Goal: Transaction & Acquisition: Obtain resource

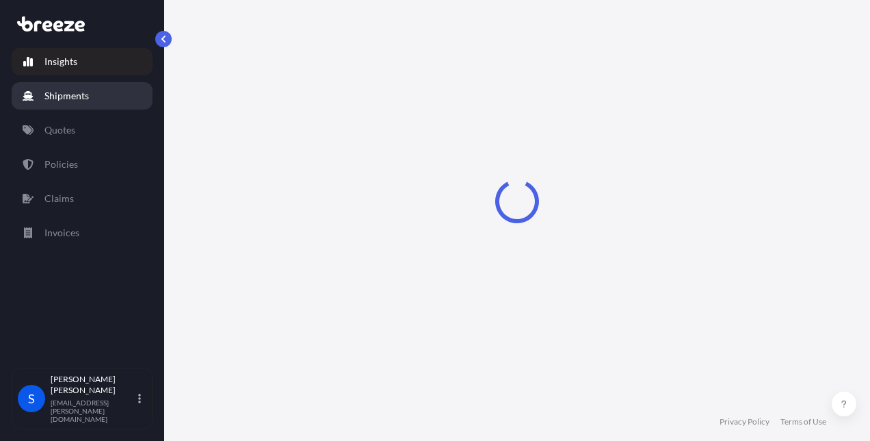
select select "2025"
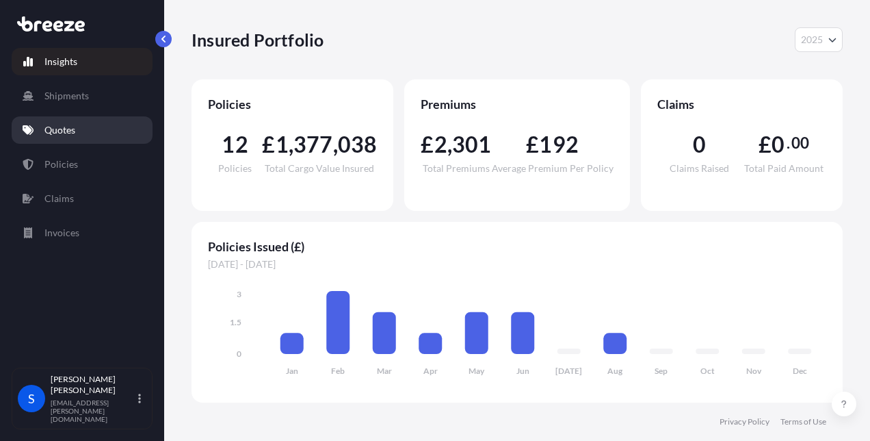
click at [70, 127] on p "Quotes" at bounding box center [59, 130] width 31 height 14
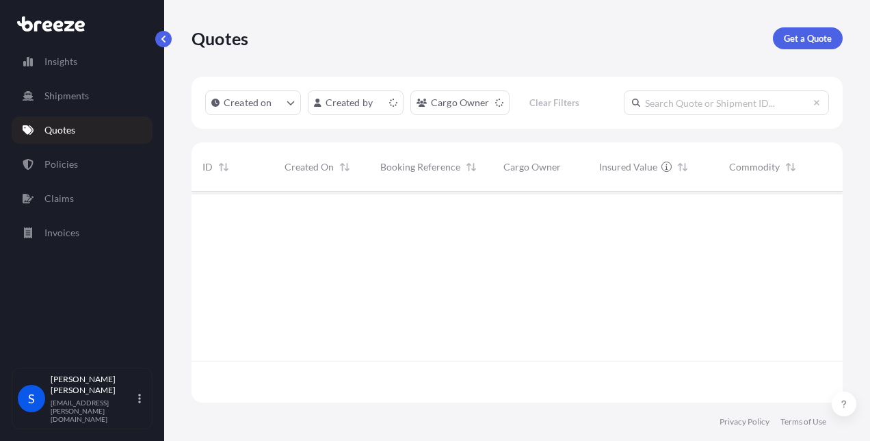
scroll to position [208, 640]
click at [798, 31] on p "Get a Quote" at bounding box center [808, 38] width 48 height 14
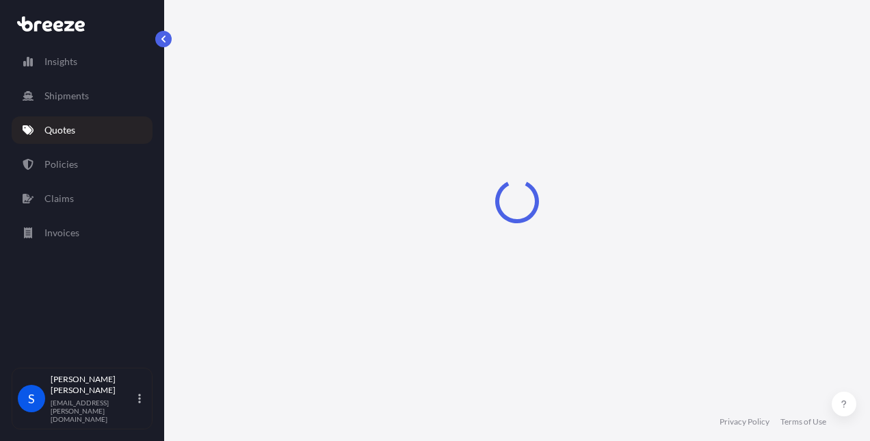
scroll to position [22, 0]
select select "Road"
select select "Sea"
select select "1"
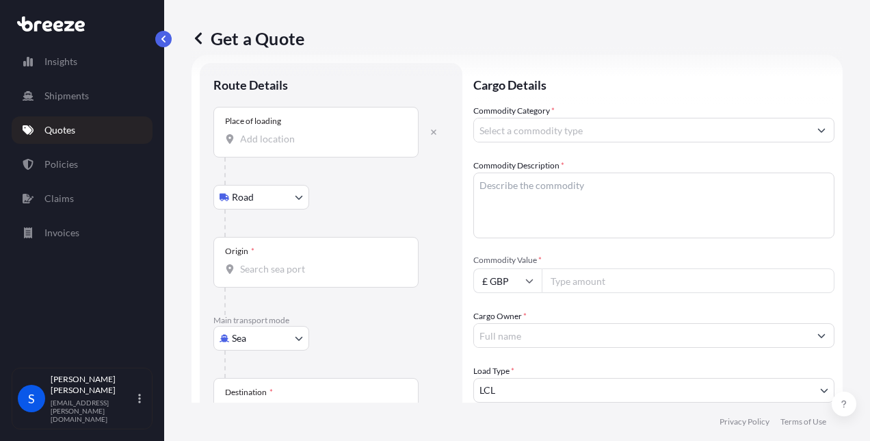
click at [236, 345] on body "Insights Shipments Quotes Policies Claims Invoices S [PERSON_NAME] [PERSON_NAME…" at bounding box center [435, 220] width 870 height 441
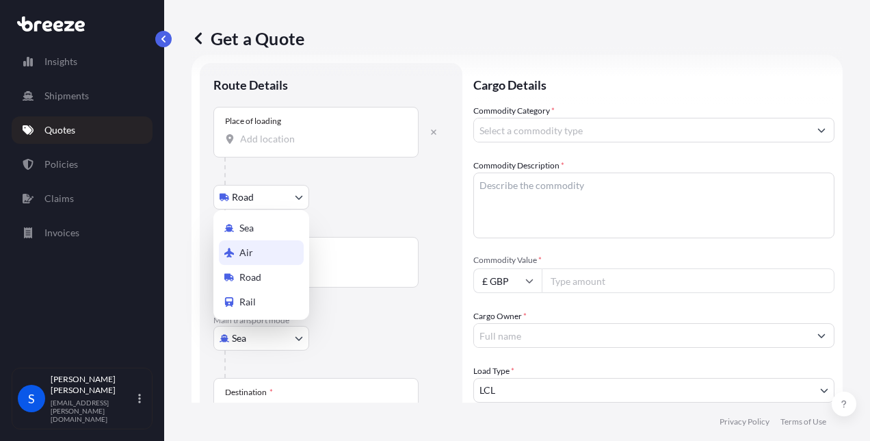
click at [254, 250] on div "Air" at bounding box center [261, 252] width 85 height 25
select select "Air"
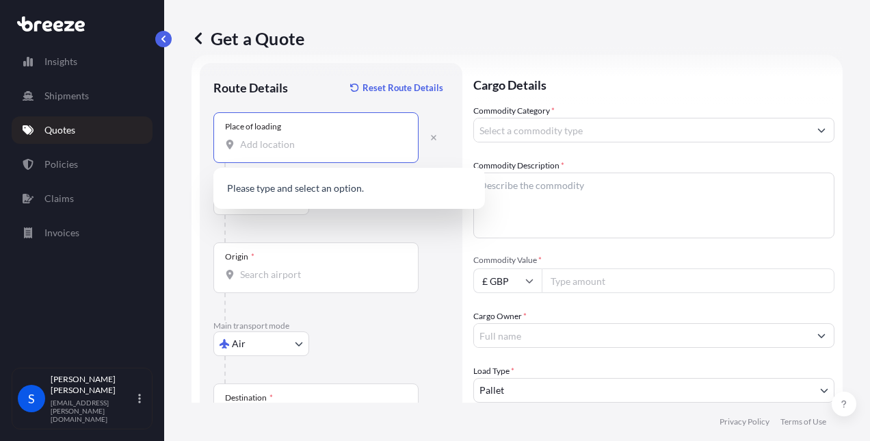
click at [254, 142] on input "Place of loading" at bounding box center [320, 144] width 161 height 14
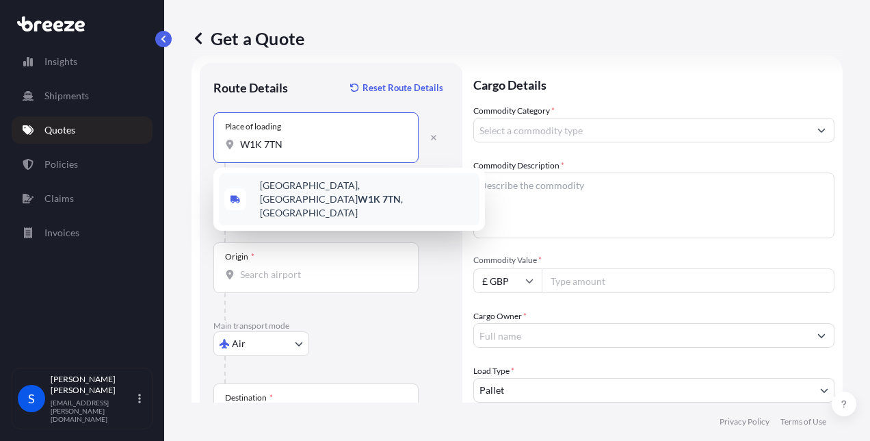
click at [302, 183] on span "[STREET_ADDRESS]" at bounding box center [367, 199] width 214 height 41
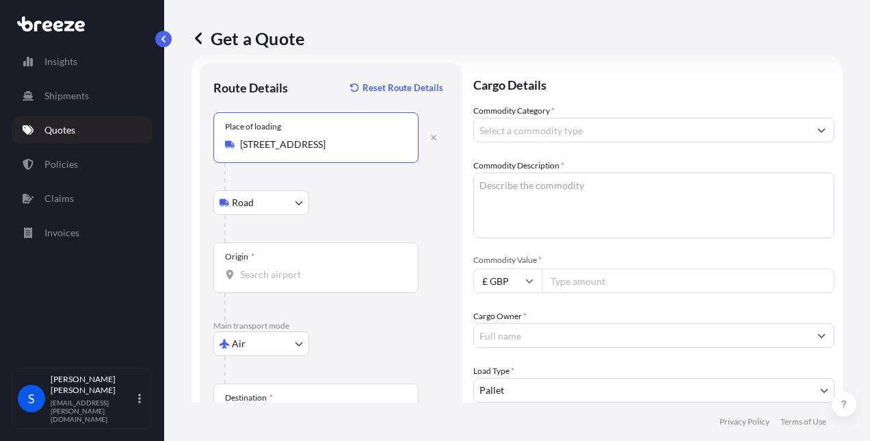
type input "[STREET_ADDRESS]"
click at [270, 272] on input "Origin *" at bounding box center [320, 274] width 161 height 14
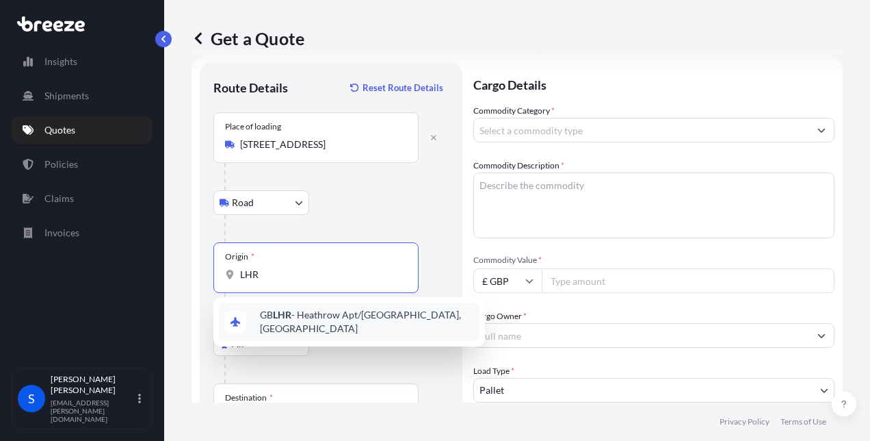
click at [280, 312] on span "GB LHR - Heathrow Apt/[GEOGRAPHIC_DATA], [GEOGRAPHIC_DATA]" at bounding box center [367, 321] width 214 height 27
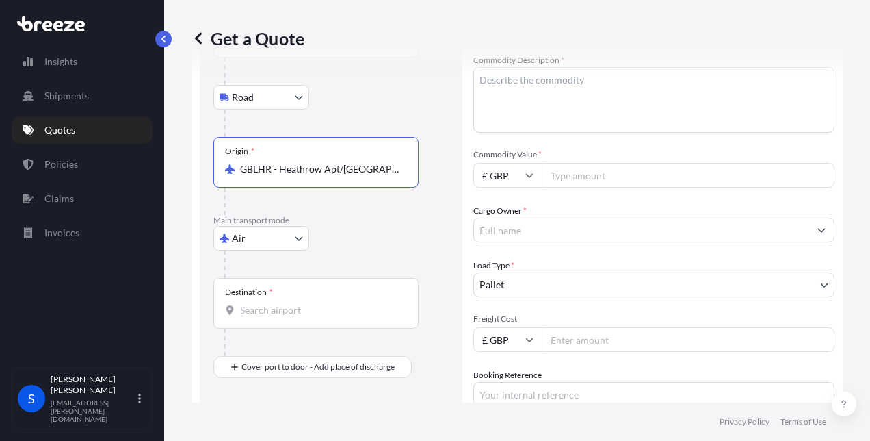
scroll to position [149, 0]
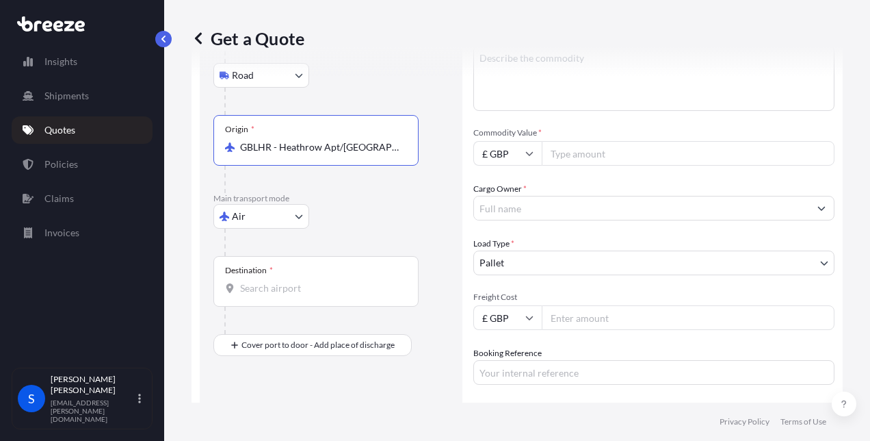
type input "GBLHR - Heathrow Apt/[GEOGRAPHIC_DATA], [GEOGRAPHIC_DATA]"
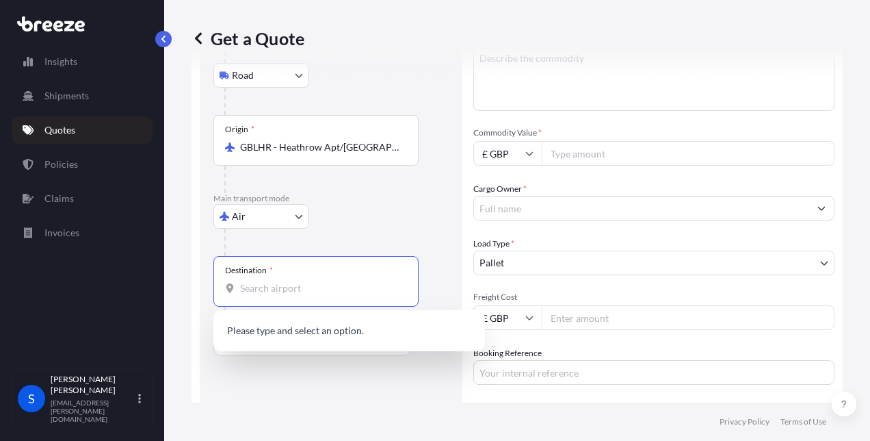
click at [244, 290] on input "Destination *" at bounding box center [320, 288] width 161 height 14
click at [293, 334] on span "BHBAH - [GEOGRAPHIC_DATA], [GEOGRAPHIC_DATA] n" at bounding box center [360, 332] width 201 height 14
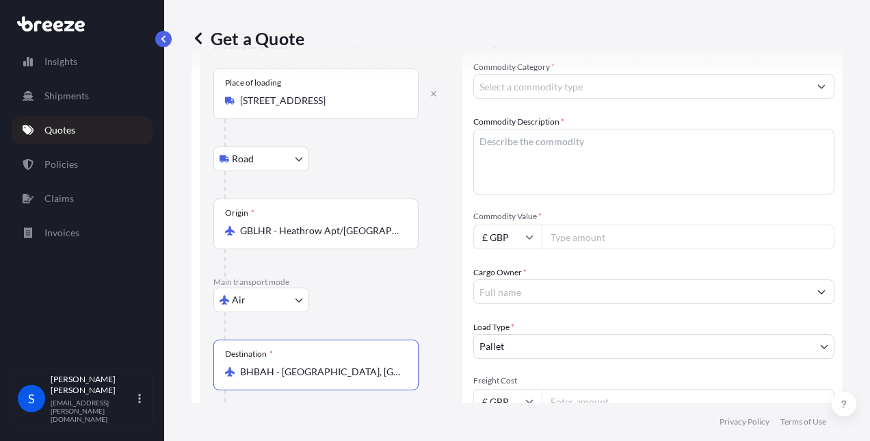
scroll to position [0, 0]
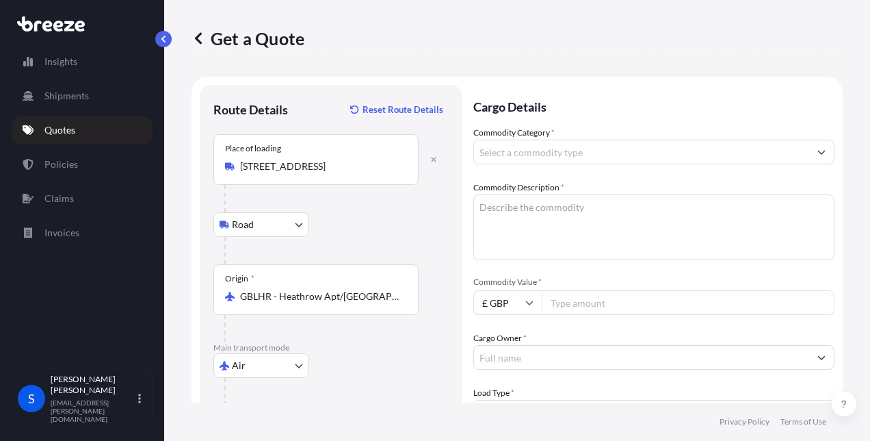
type input "BHBAH - [GEOGRAPHIC_DATA], [GEOGRAPHIC_DATA]"
click at [511, 149] on input "Commodity Category *" at bounding box center [641, 152] width 335 height 25
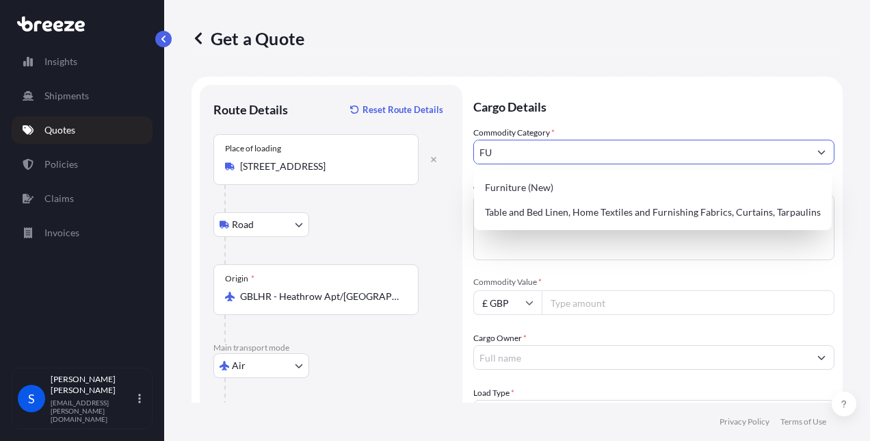
type input "F"
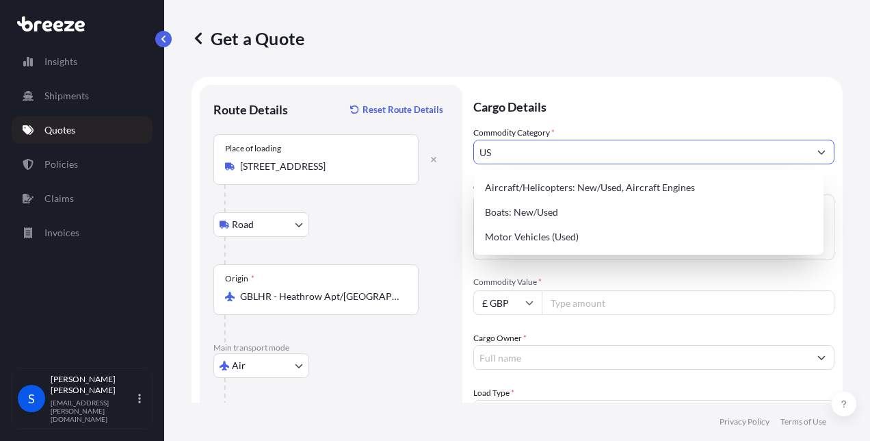
type input "U"
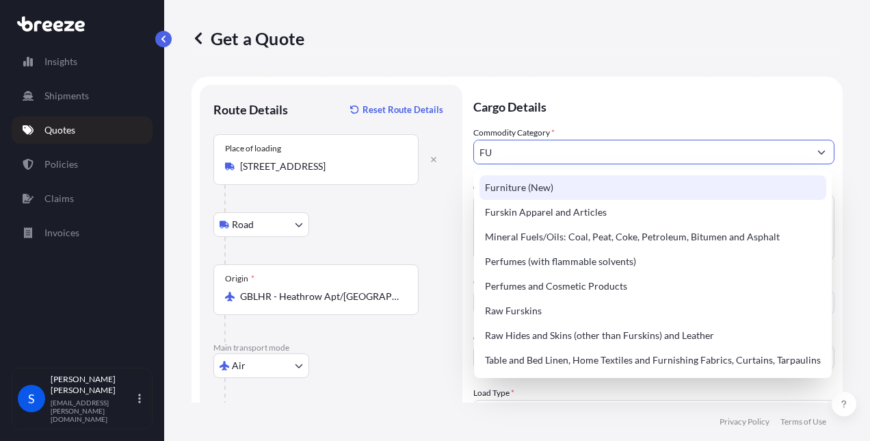
click at [512, 186] on div "Furniture (New)" at bounding box center [652, 187] width 347 height 25
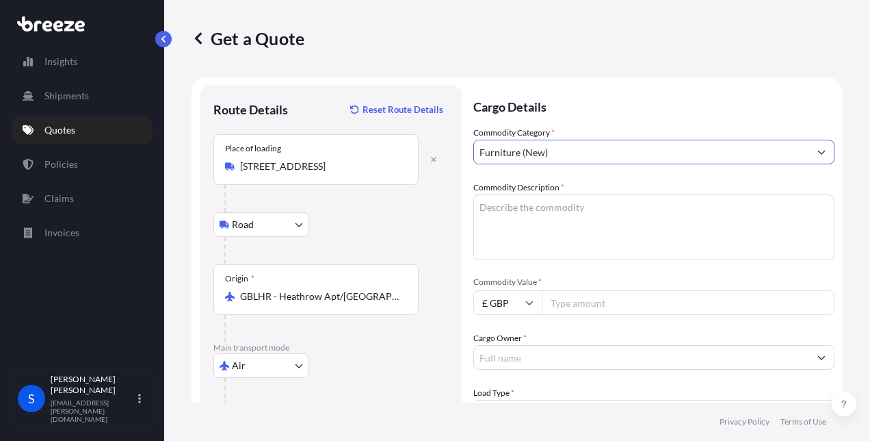
type input "Furniture (New)"
click at [513, 214] on textarea "Commodity Description *" at bounding box center [653, 227] width 361 height 66
type textarea "USED FURITURE"
type input "2428"
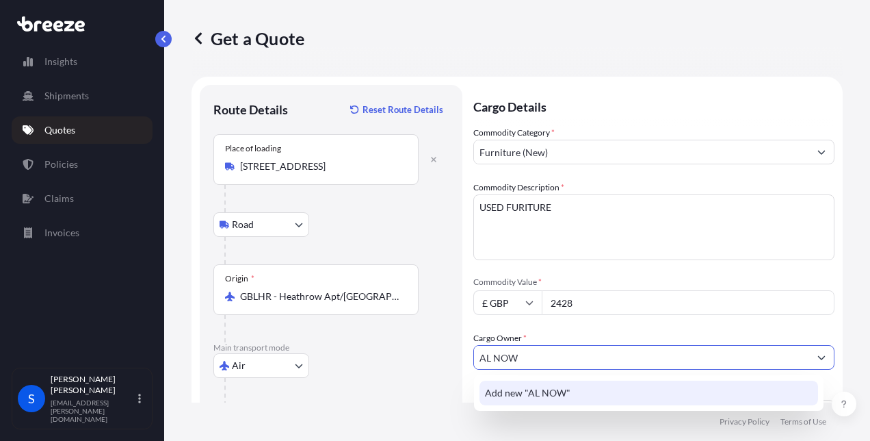
type input "AL NOW"
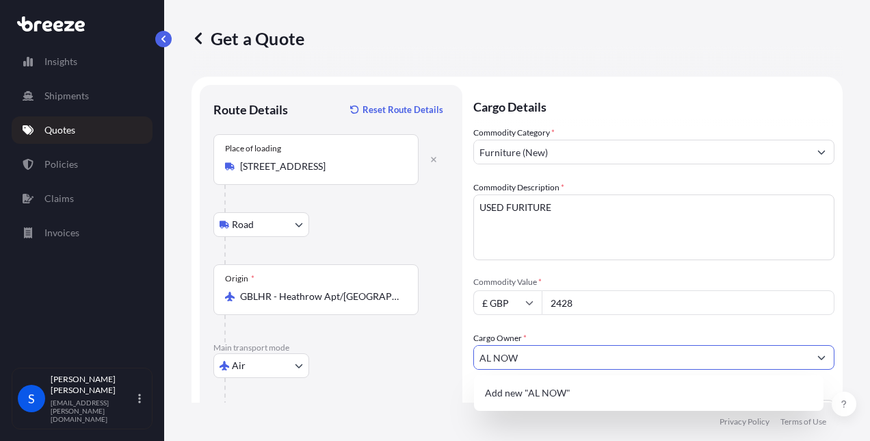
drag, startPoint x: 519, startPoint y: 357, endPoint x: 415, endPoint y: 354, distance: 104.0
click at [415, 354] on form "Route Details Reset Route Details Place of loading [GEOGRAPHIC_DATA] Rail Origi…" at bounding box center [517, 395] width 651 height 637
paste input "[PERSON_NAME] DÉCOR W.L.L"
type input "[PERSON_NAME] DÉCOR W.L.L"
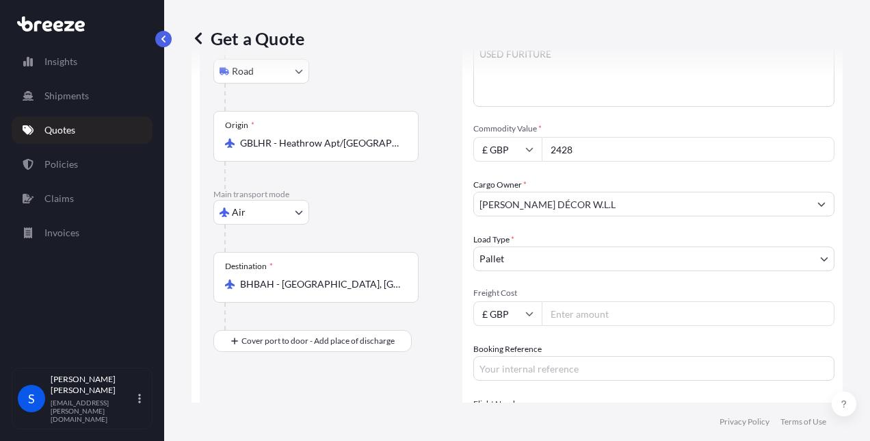
scroll to position [164, 0]
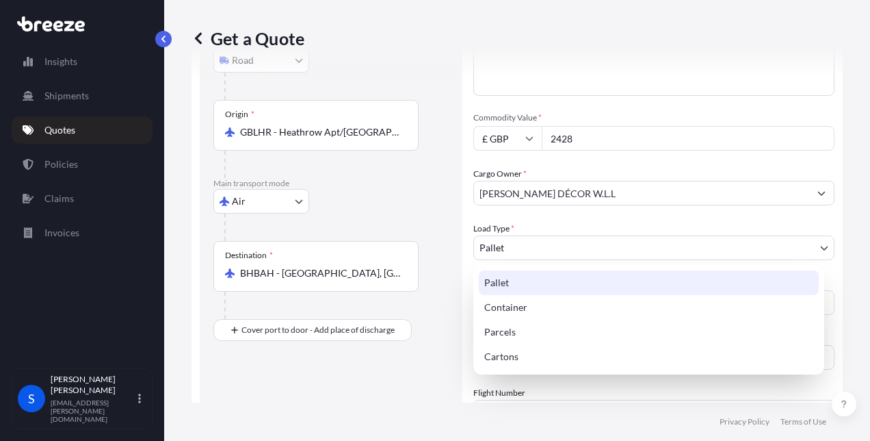
click at [536, 241] on body "0 options available. 1 option available. 1 option available. Insights Shipments…" at bounding box center [435, 220] width 870 height 441
click at [496, 272] on div "Pallet" at bounding box center [649, 282] width 340 height 25
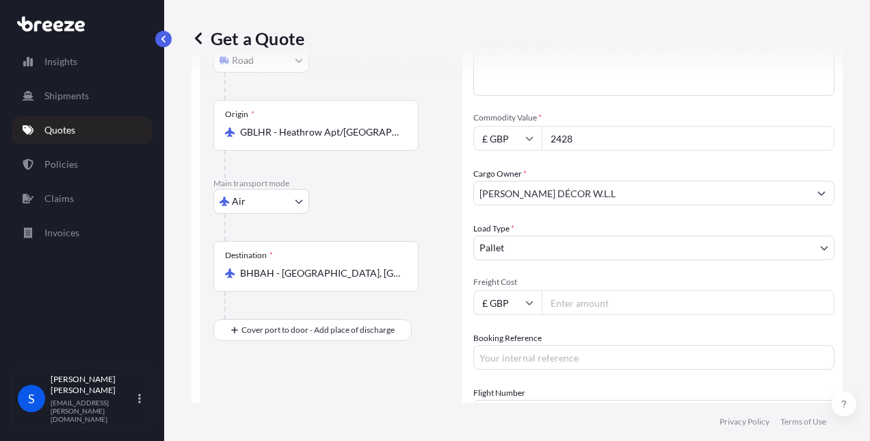
click at [562, 299] on input "Freight Cost" at bounding box center [688, 302] width 293 height 25
click at [575, 298] on input "Freight Cost" at bounding box center [688, 302] width 293 height 25
type input "1420"
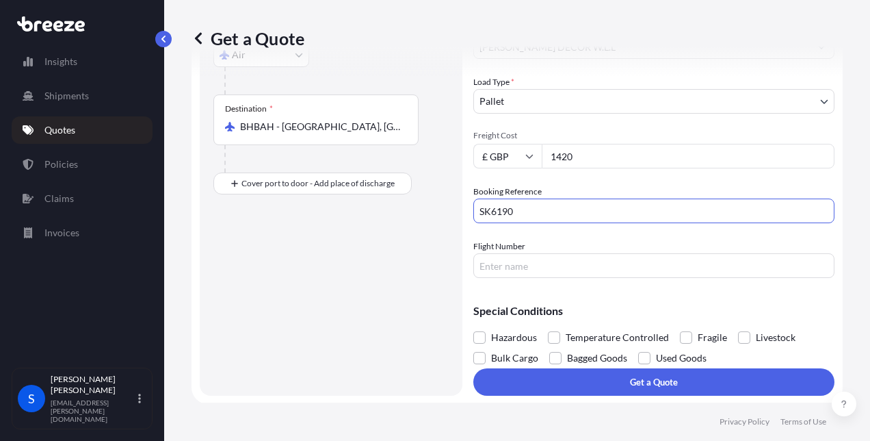
scroll to position [312, 0]
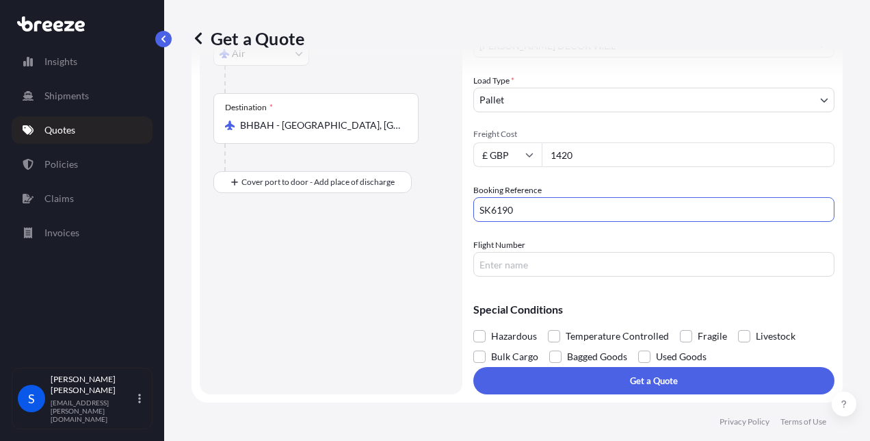
type input "SK6190"
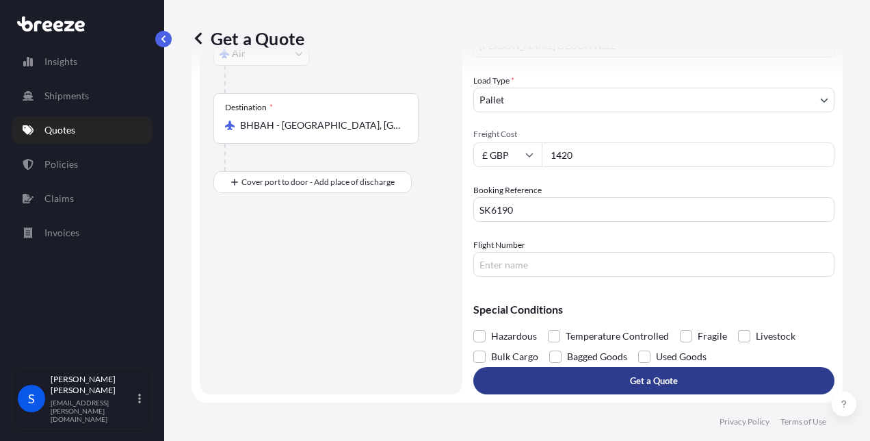
click at [590, 375] on button "Get a Quote" at bounding box center [653, 380] width 361 height 27
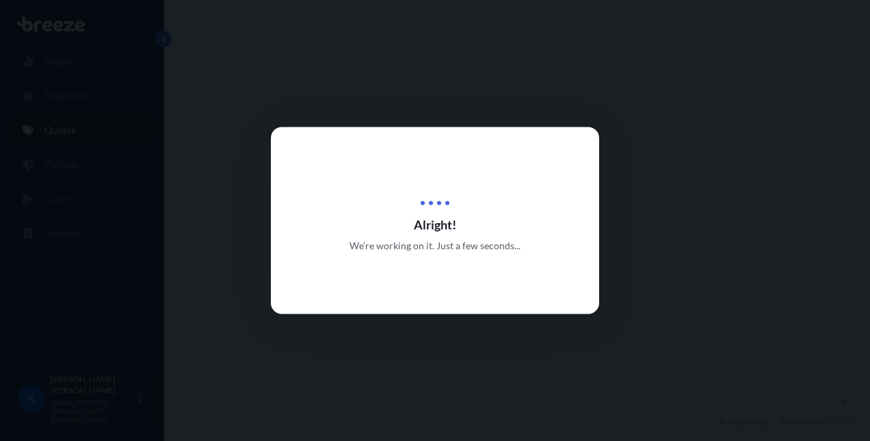
select select "Road"
select select "Air"
select select "1"
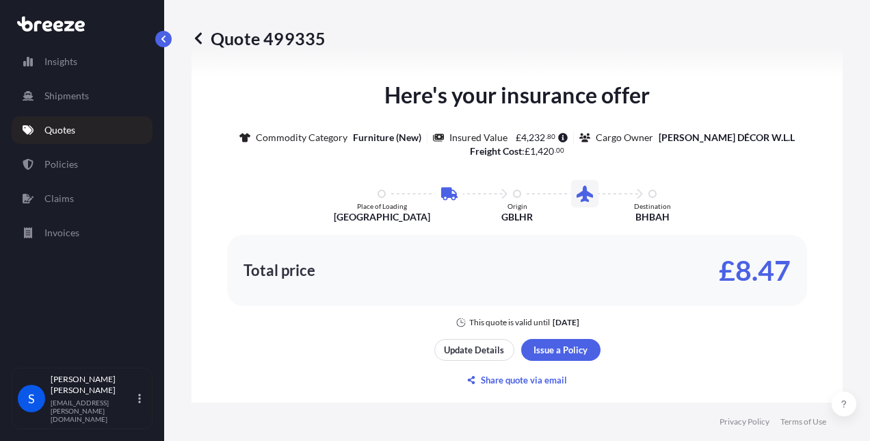
scroll to position [965, 0]
